Goal: Task Accomplishment & Management: Manage account settings

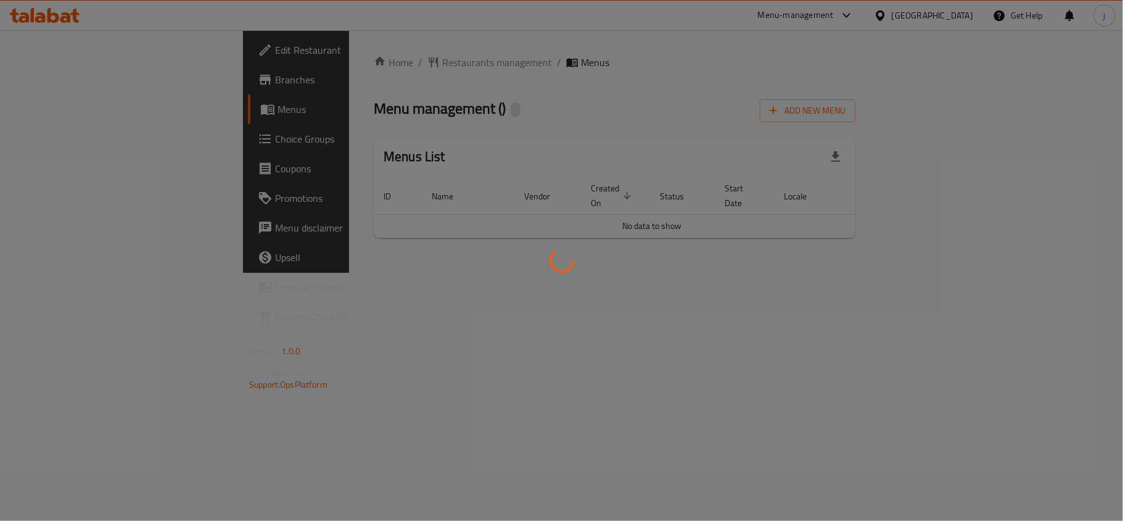
click at [87, 141] on div at bounding box center [561, 260] width 1123 height 521
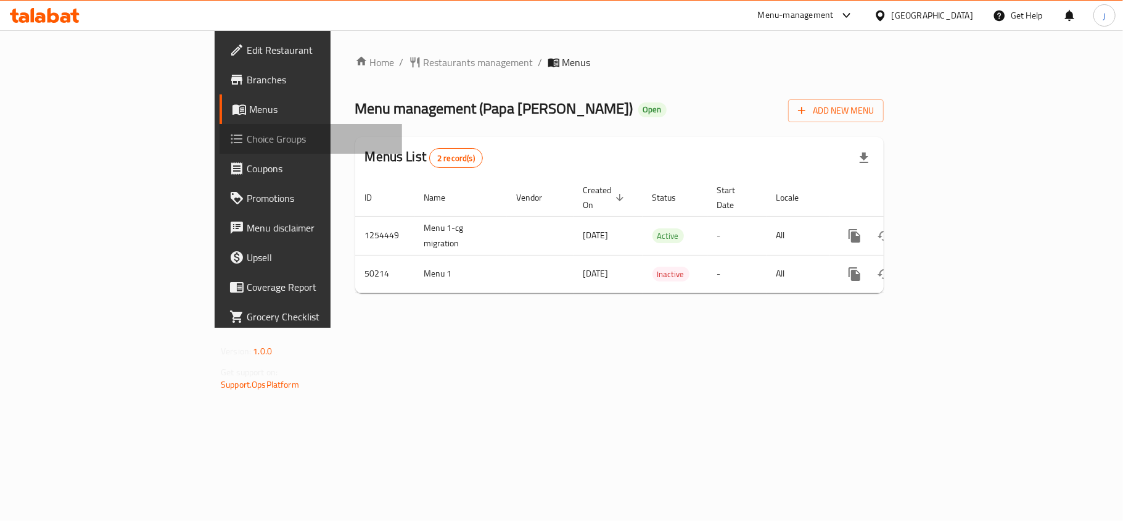
click at [247, 139] on span "Choice Groups" at bounding box center [320, 138] width 146 height 15
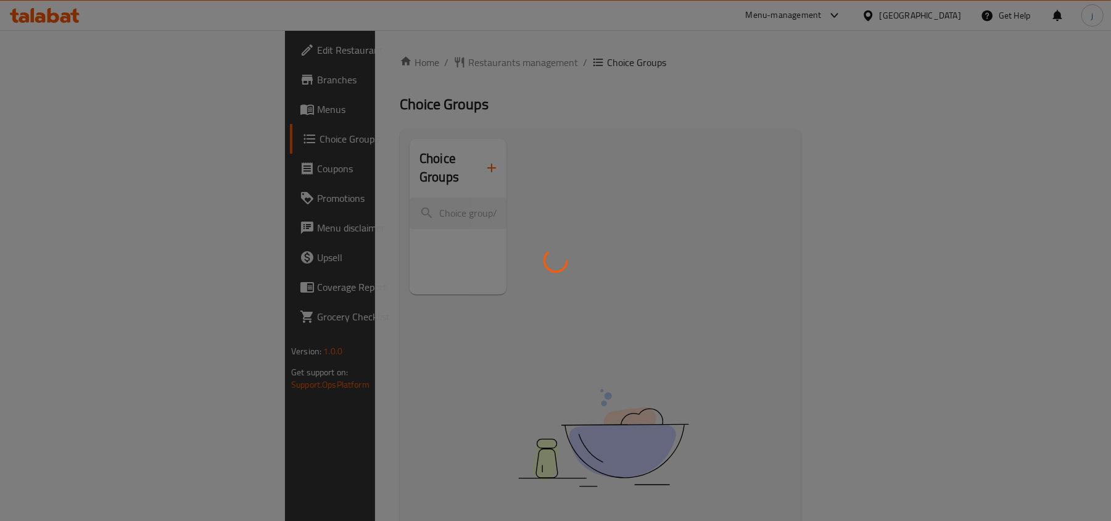
scroll to position [82, 0]
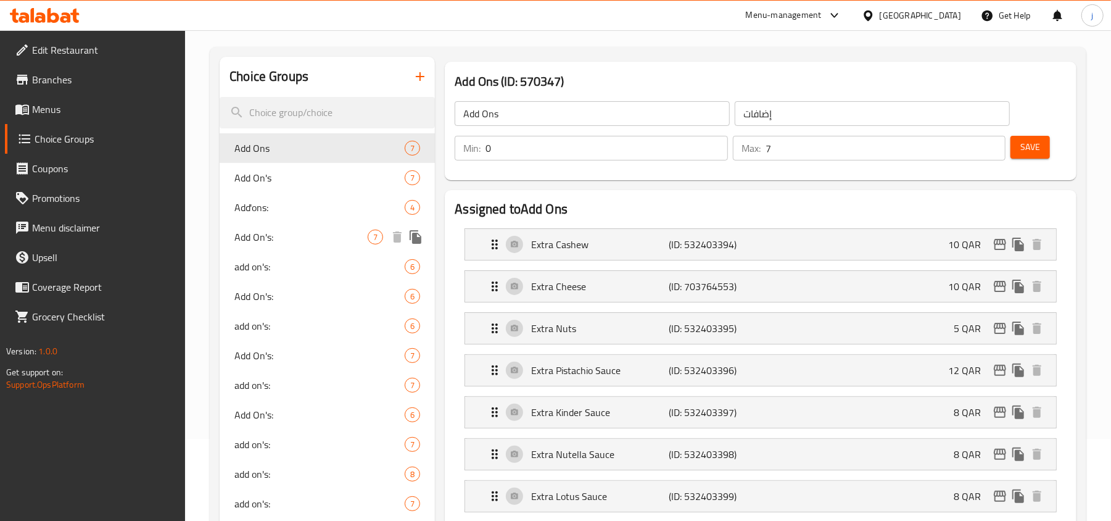
click at [281, 234] on span "Add On's:" at bounding box center [300, 236] width 133 height 15
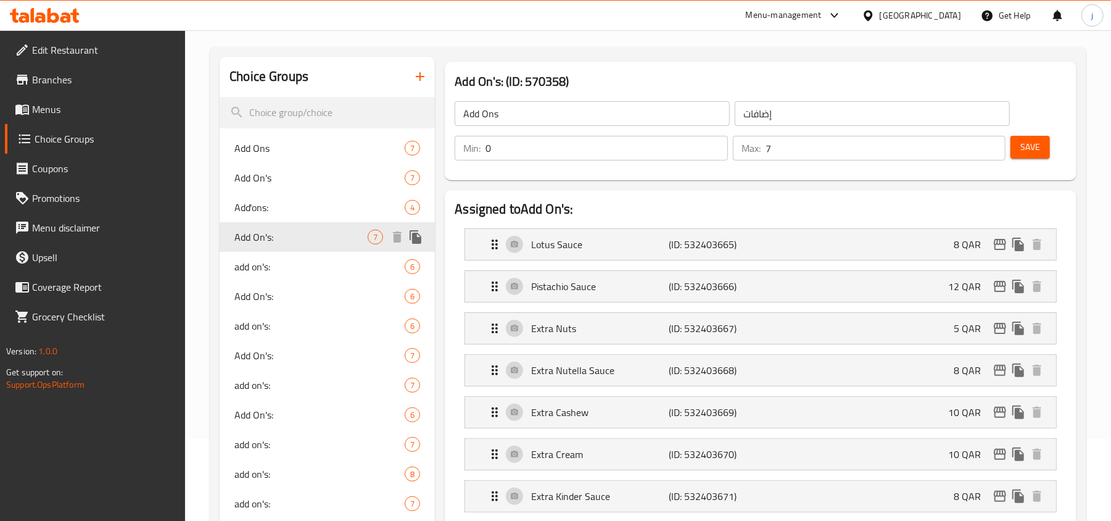
type input "Add On's:"
type input "الإضافات:"
click at [941, 19] on div "[GEOGRAPHIC_DATA]" at bounding box center [919, 16] width 81 height 14
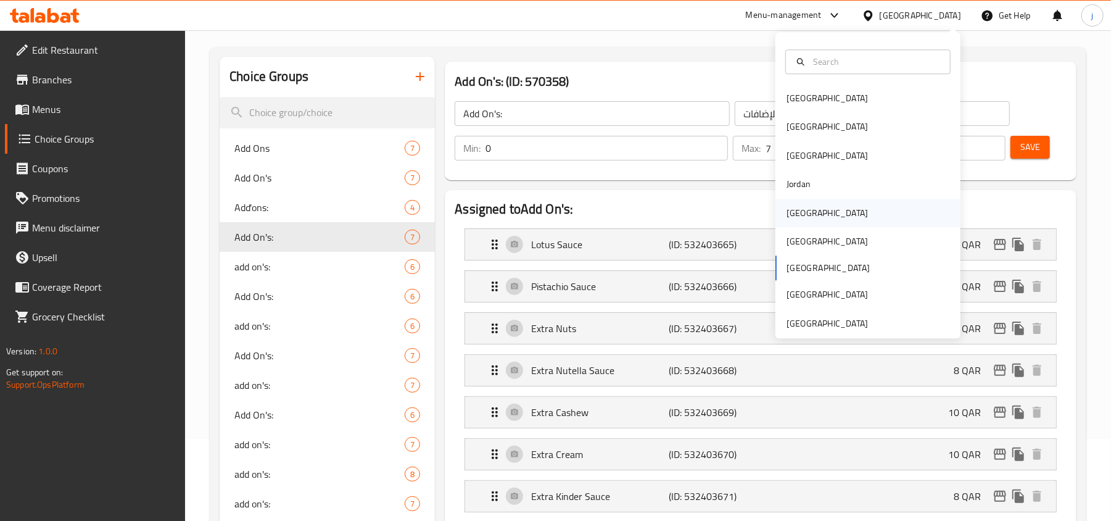
click at [820, 204] on div "[GEOGRAPHIC_DATA]" at bounding box center [867, 213] width 185 height 28
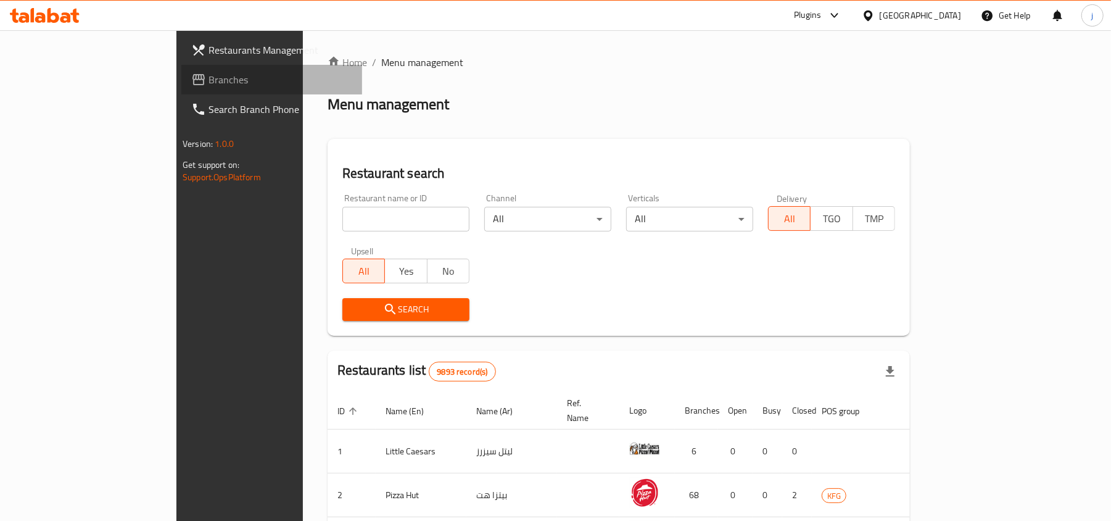
click at [208, 80] on span "Branches" at bounding box center [280, 79] width 144 height 15
